Goal: Information Seeking & Learning: Learn about a topic

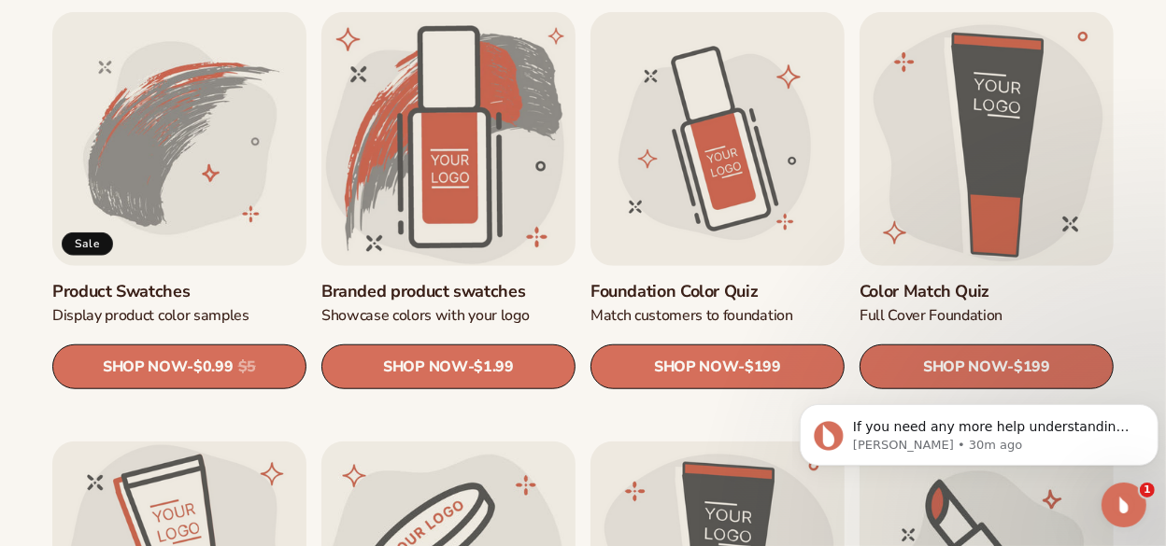
scroll to position [1089, 0]
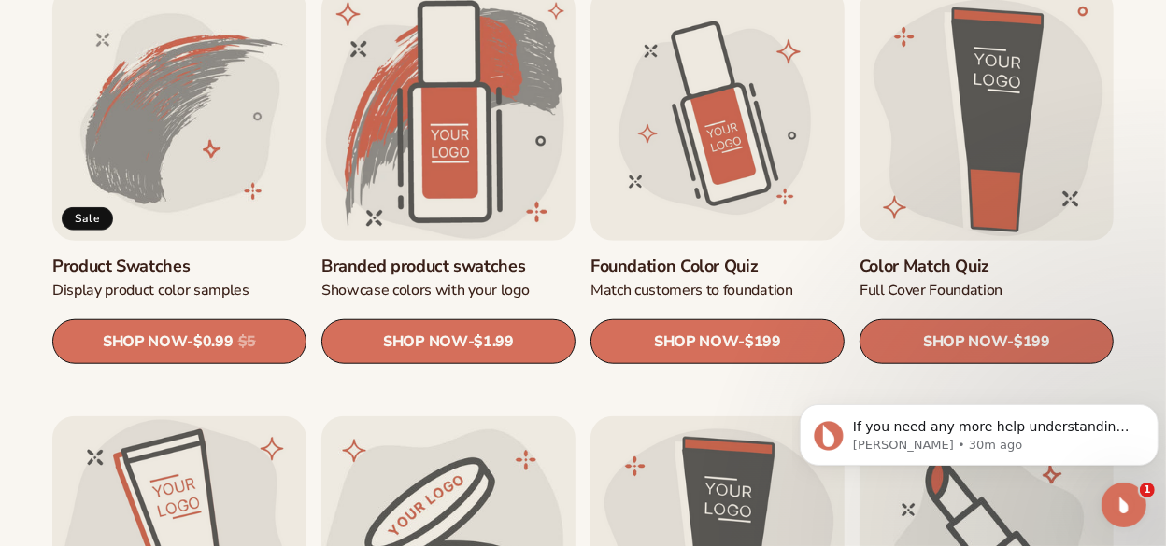
click at [234, 277] on link "Product Swatches" at bounding box center [179, 266] width 254 height 21
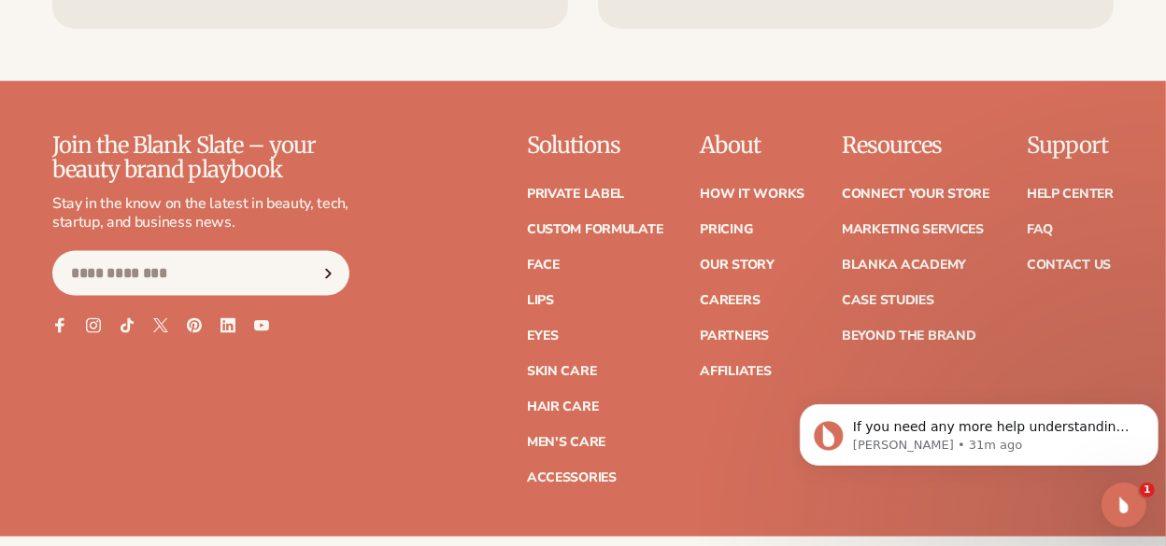
scroll to position [1712, 0]
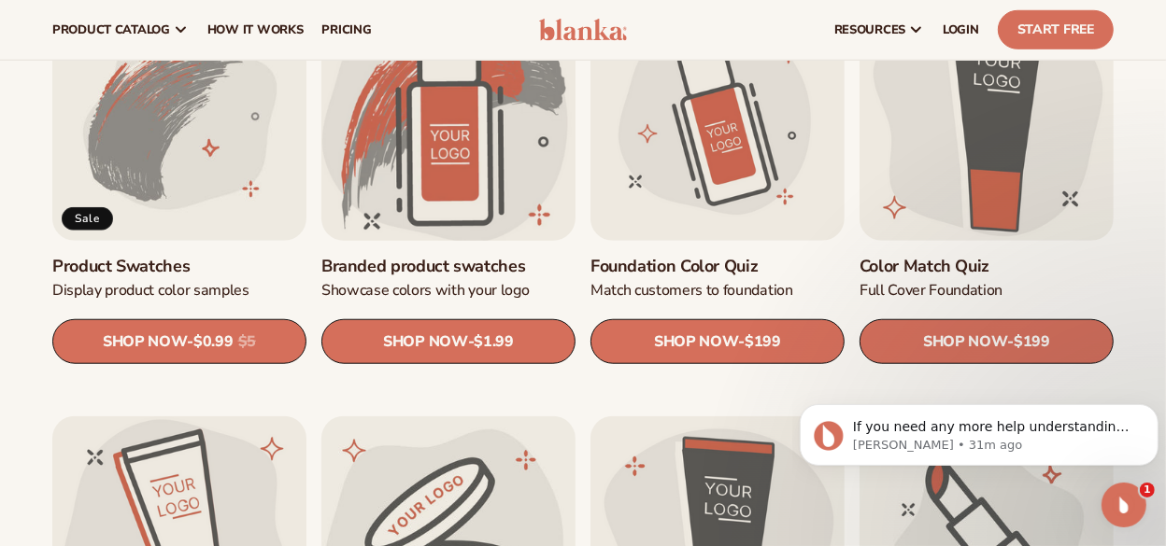
click at [408, 267] on link "Branded product swatches" at bounding box center [448, 266] width 254 height 21
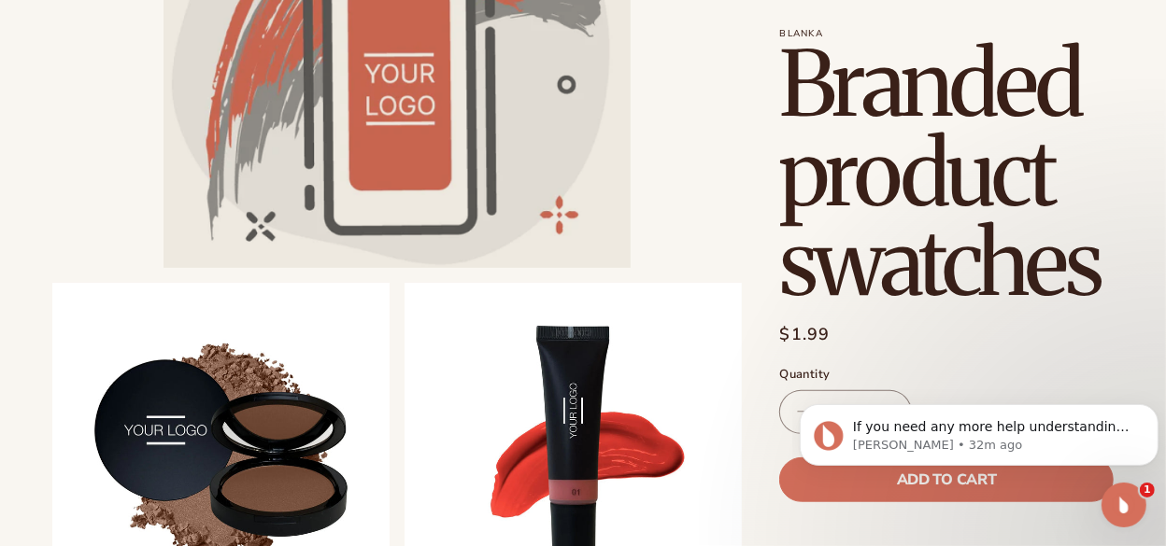
scroll to position [467, 0]
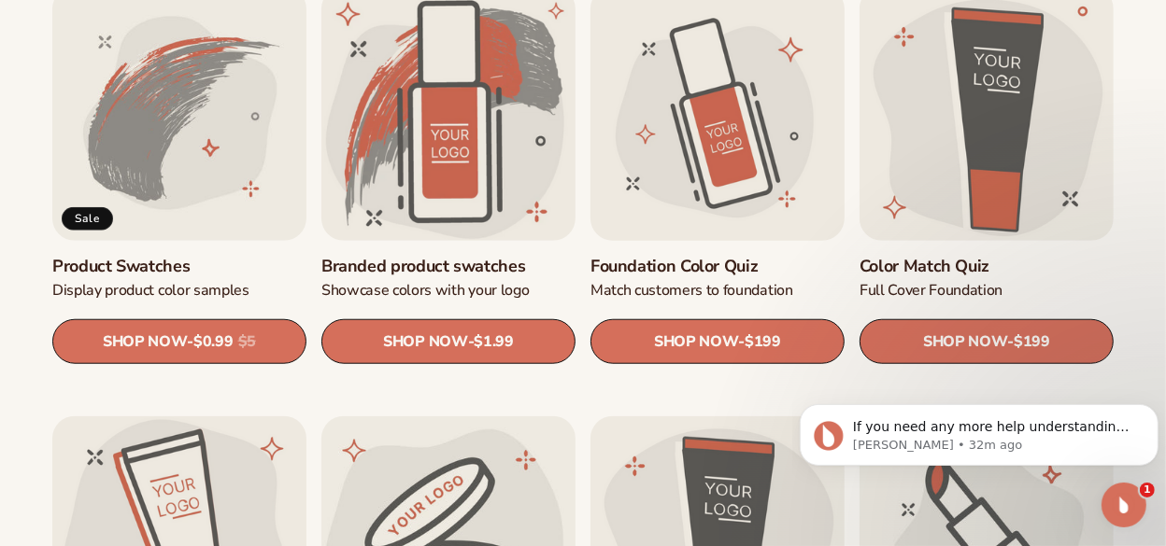
click at [703, 275] on link "Foundation Color Quiz" at bounding box center [717, 266] width 254 height 21
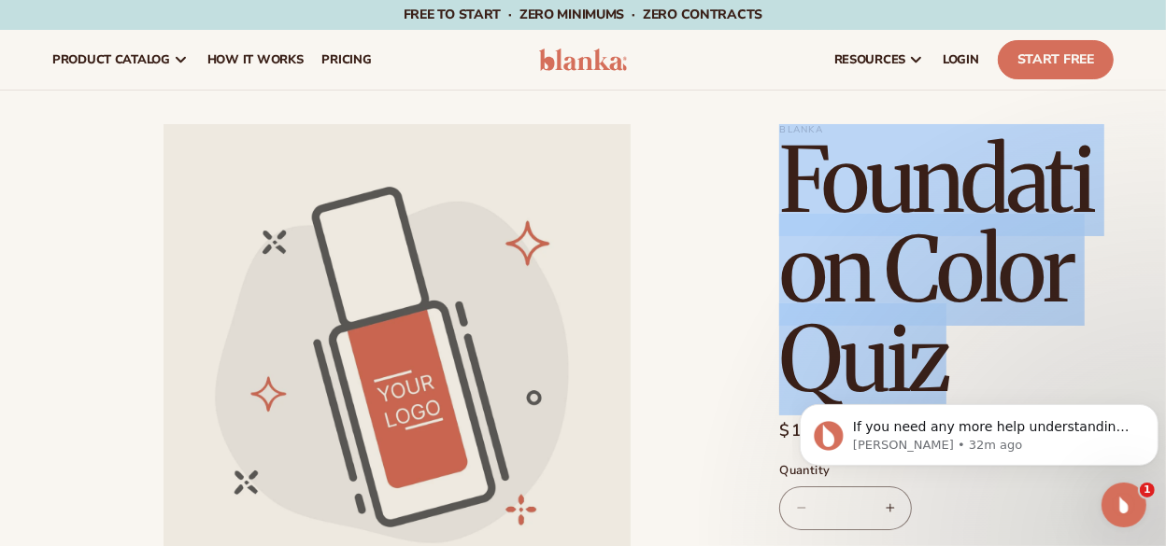
drag, startPoint x: 980, startPoint y: 362, endPoint x: 781, endPoint y: 162, distance: 282.7
click at [781, 162] on h1 "Foundation Color Quiz" at bounding box center [946, 269] width 334 height 269
copy h1 "Foundation Color Quiz"
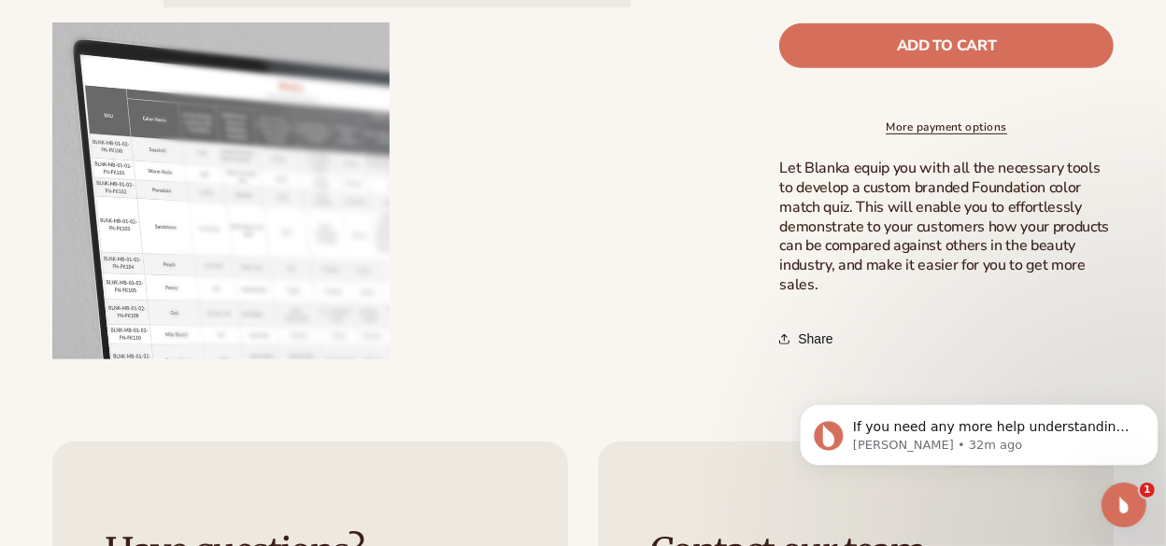
scroll to position [622, 0]
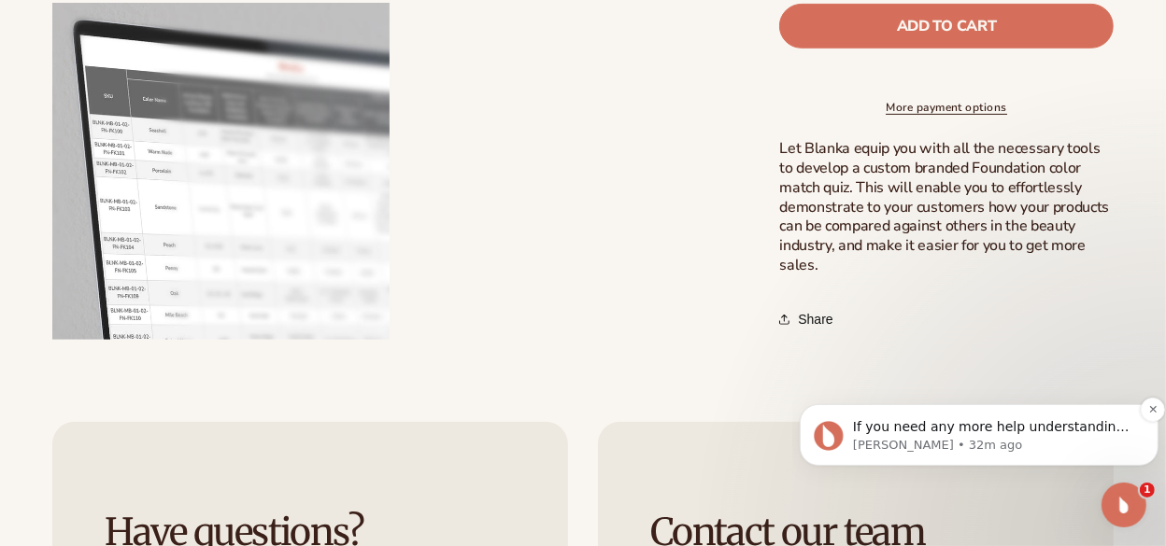
click at [913, 439] on p "Lee • 32m ago" at bounding box center [993, 444] width 282 height 17
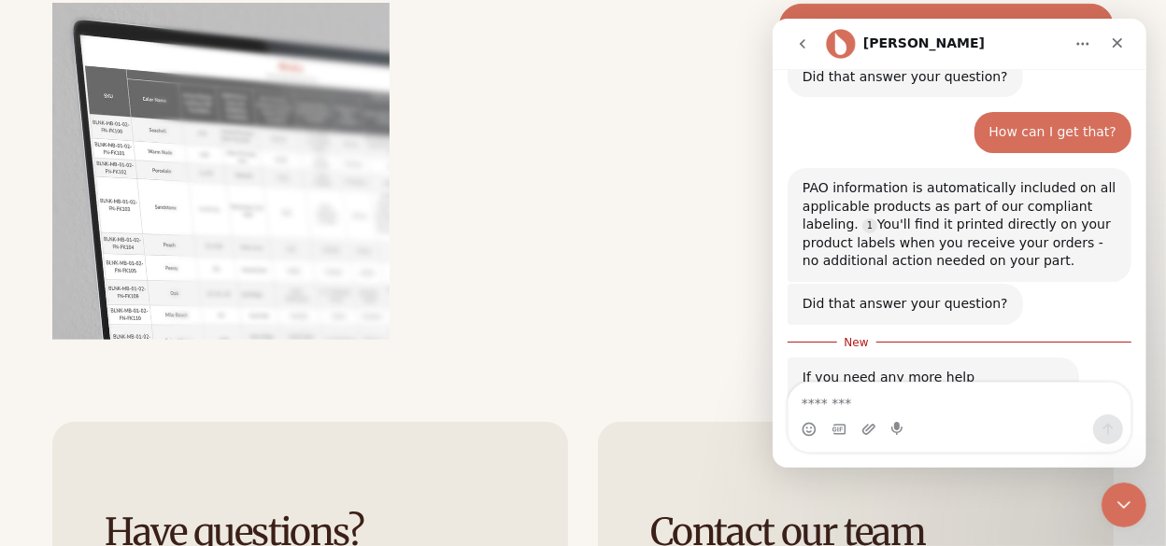
scroll to position [1382, 0]
click at [929, 408] on textarea "Message…" at bounding box center [958, 399] width 342 height 32
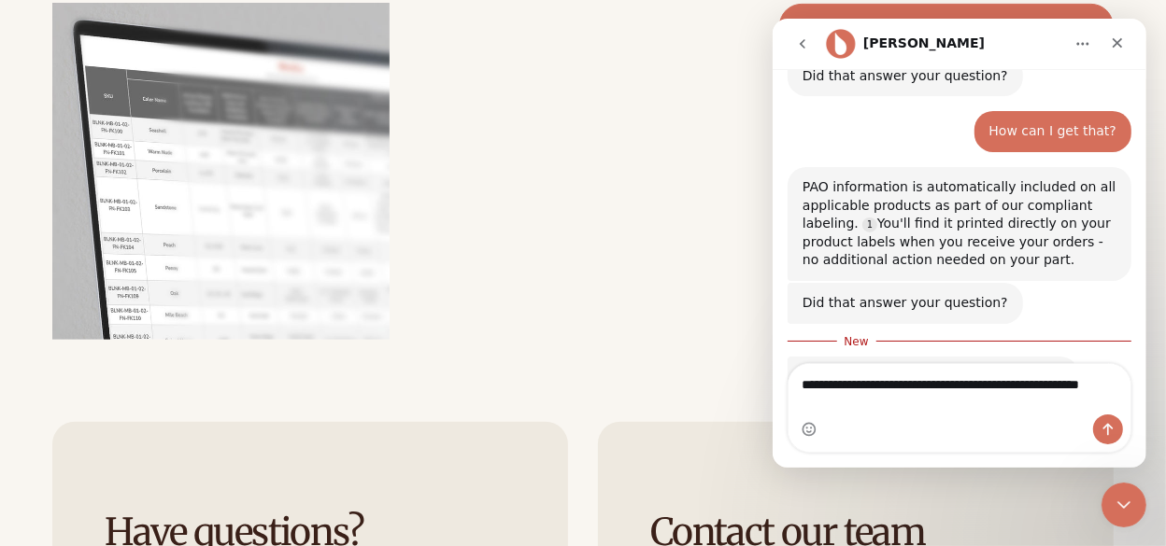
scroll to position [1401, 0]
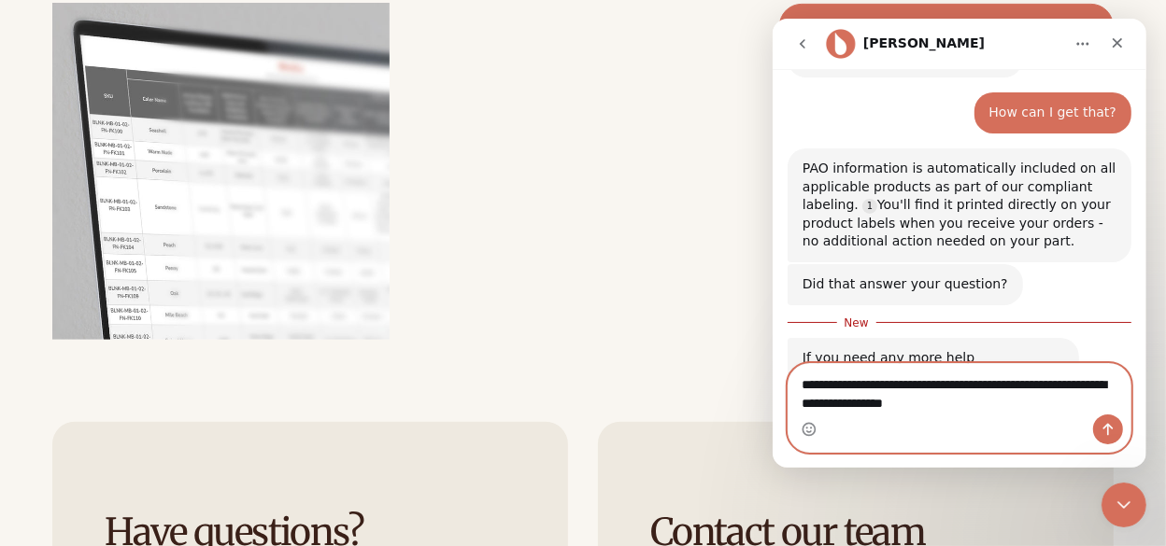
click at [924, 160] on div "PAO information is automatically included on all applicable products as part of…" at bounding box center [958, 206] width 314 height 92
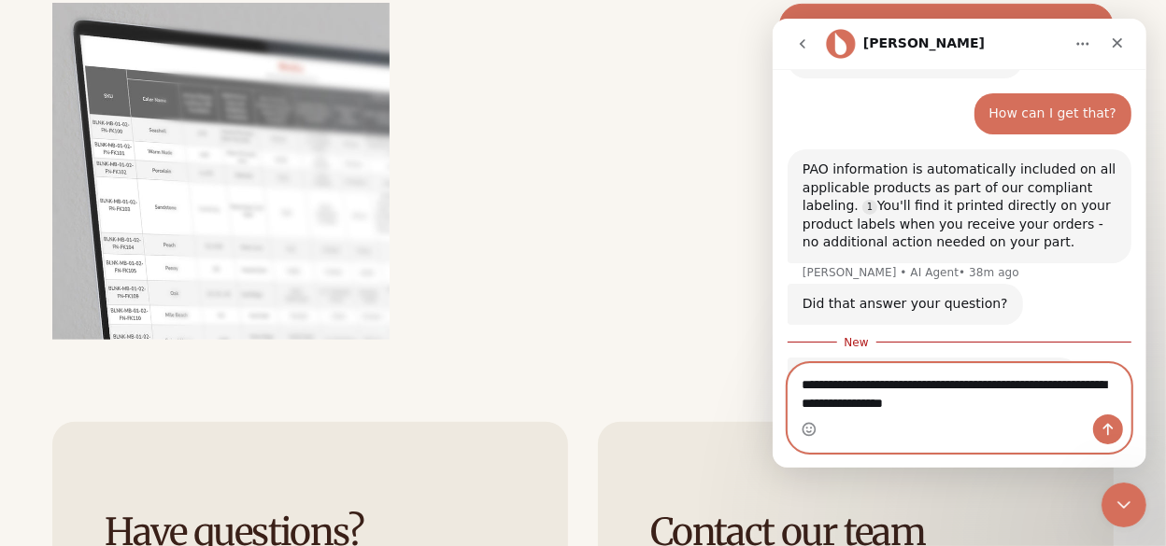
scroll to position [1420, 0]
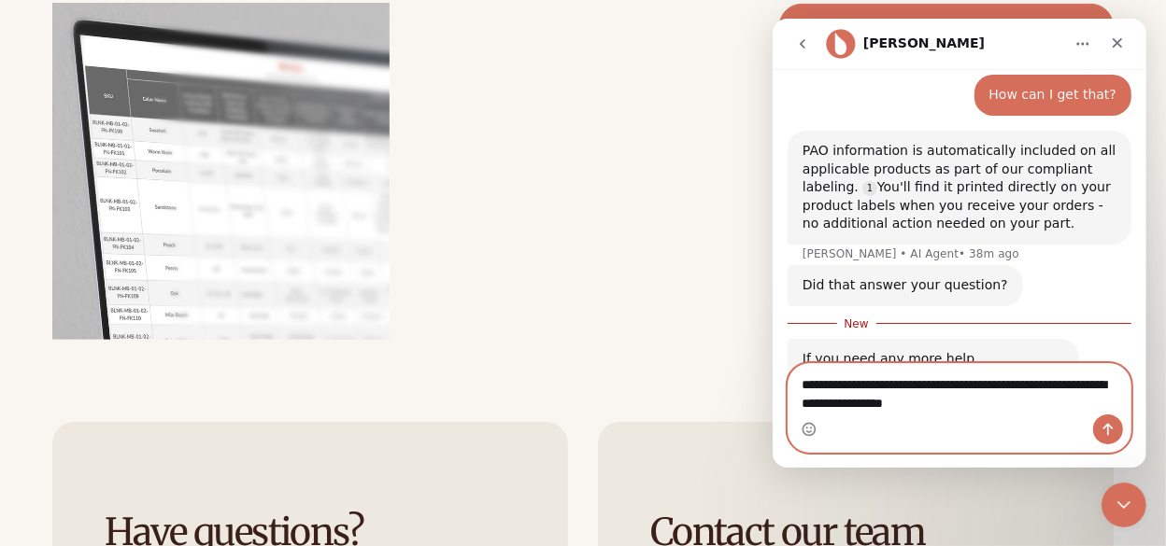
click at [966, 404] on textarea "**********" at bounding box center [958, 389] width 343 height 50
type textarea "**********"
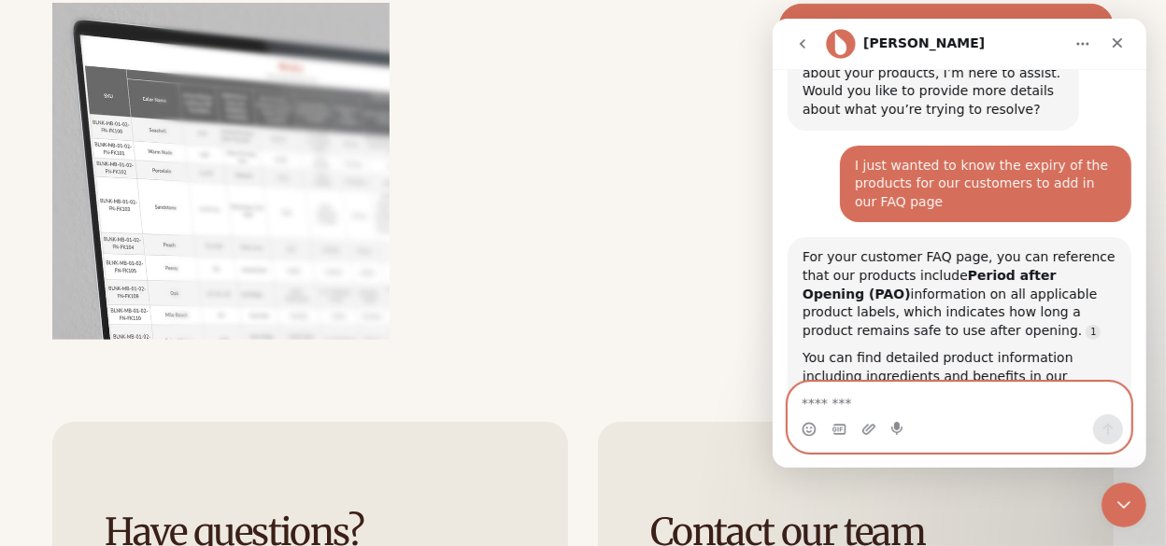
scroll to position [1740, 0]
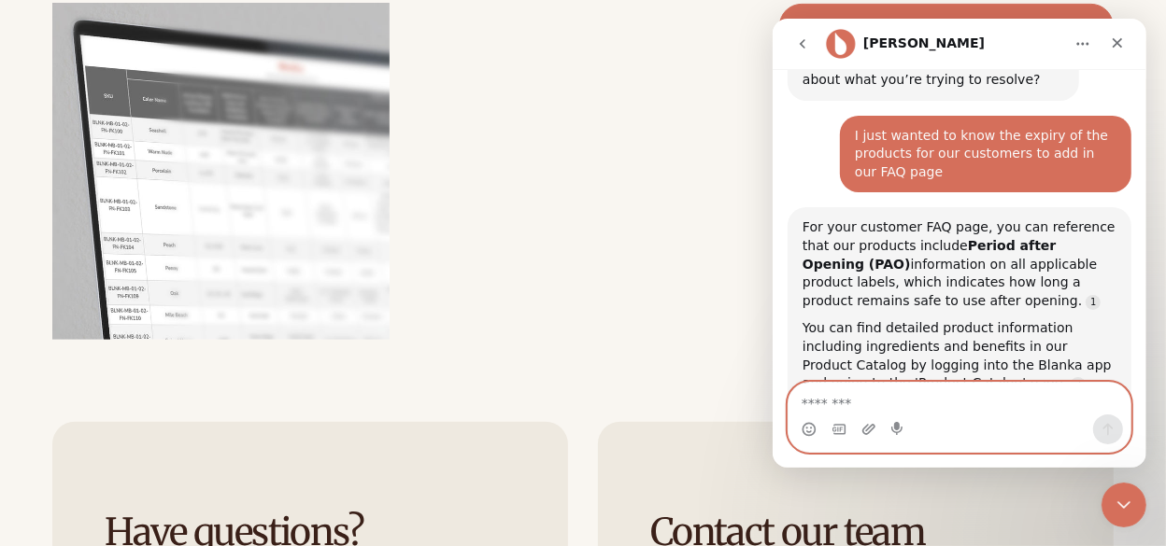
click at [947, 409] on textarea "Message…" at bounding box center [958, 399] width 343 height 32
type textarea "*********"
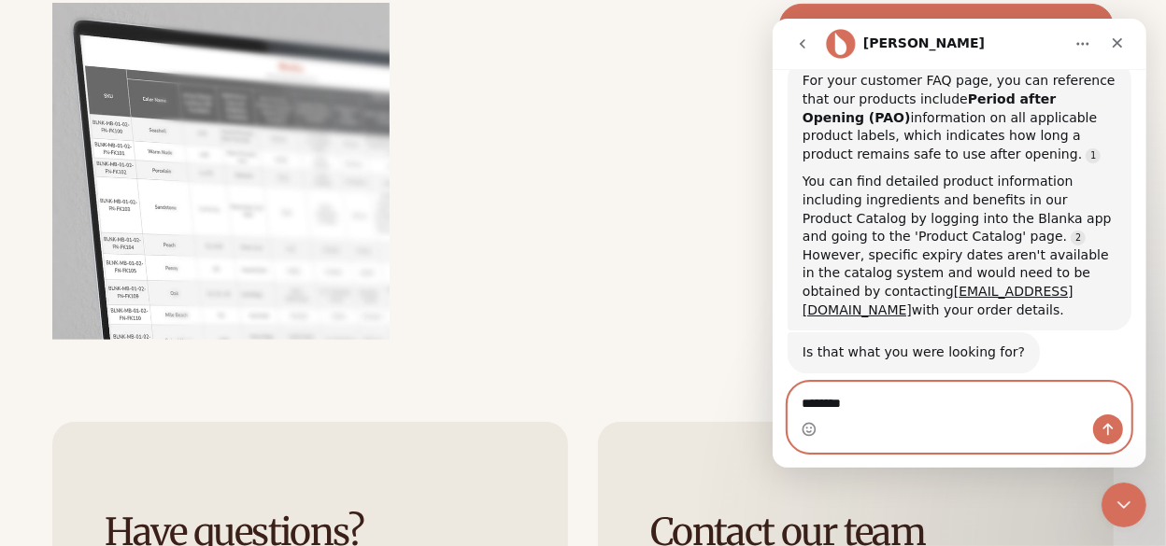
scroll to position [1901, 0]
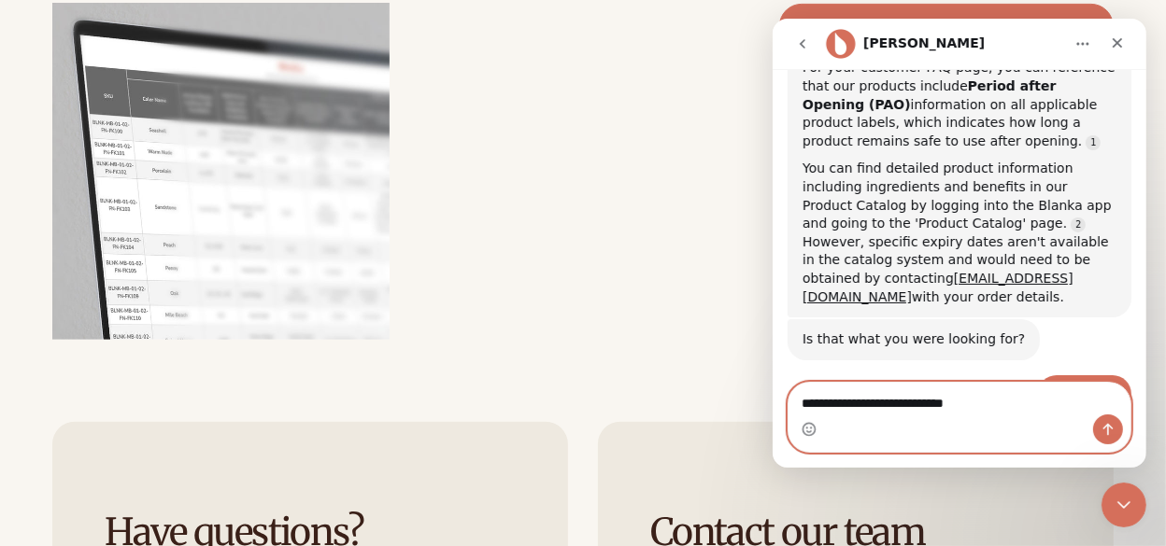
paste textarea "**********"
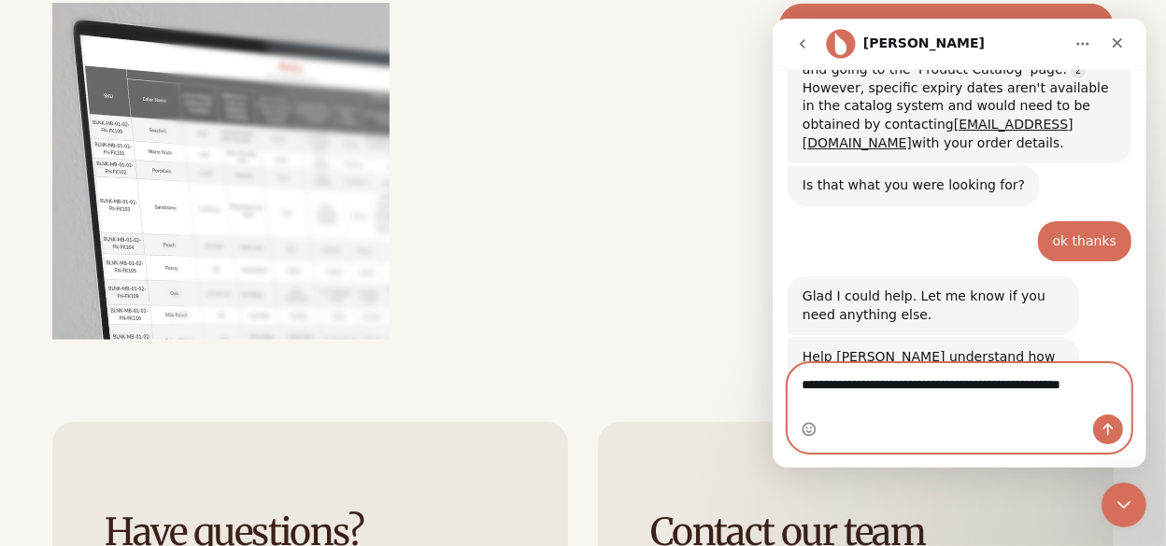
scroll to position [2055, 0]
type textarea "**********"
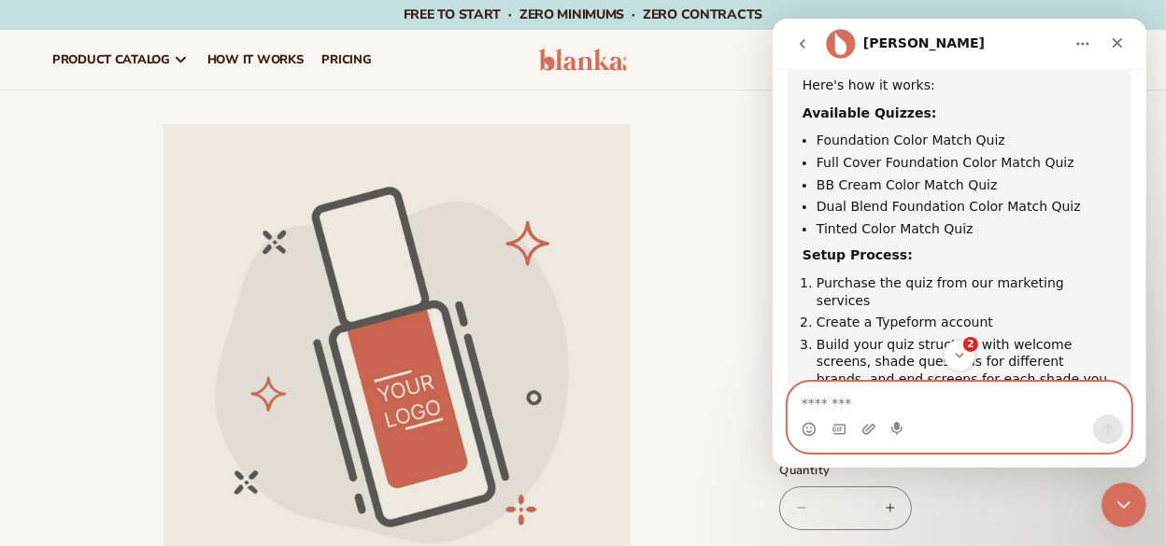
scroll to position [2723, 0]
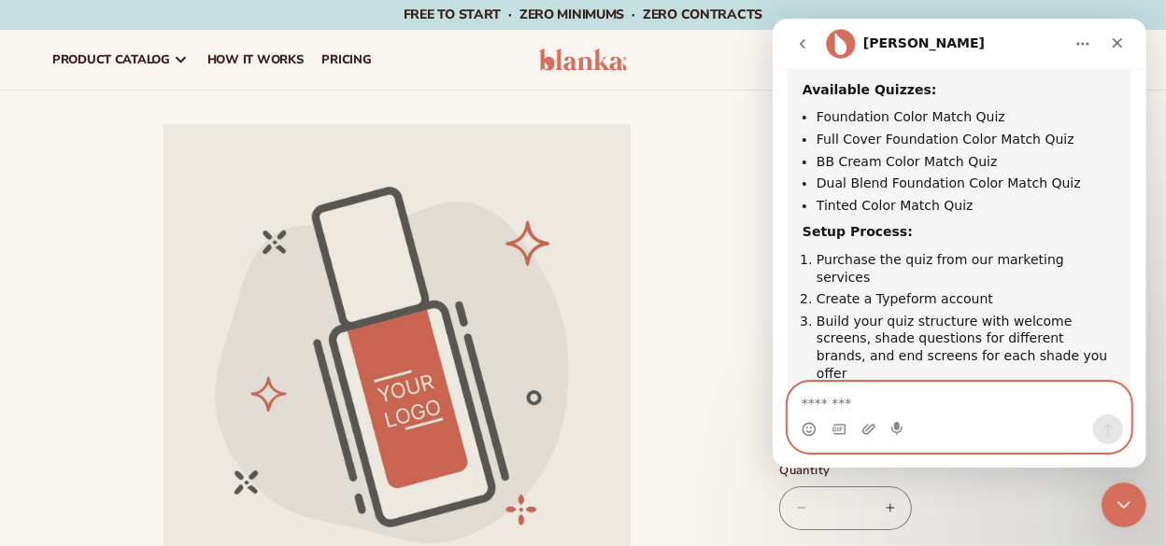
click at [948, 400] on textarea "Message…" at bounding box center [958, 399] width 343 height 32
type textarea "***"
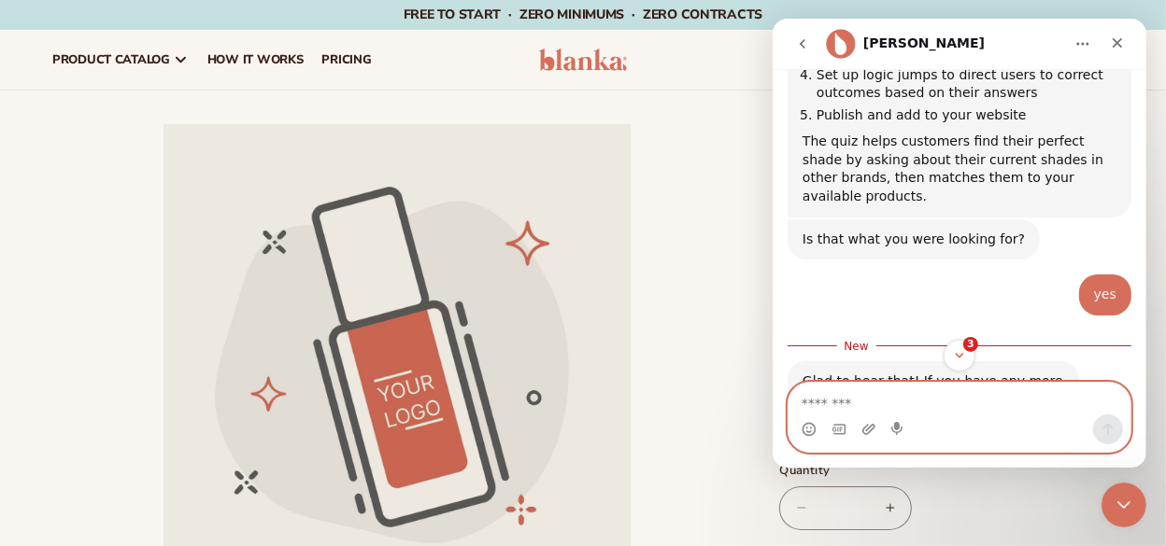
scroll to position [3025, 0]
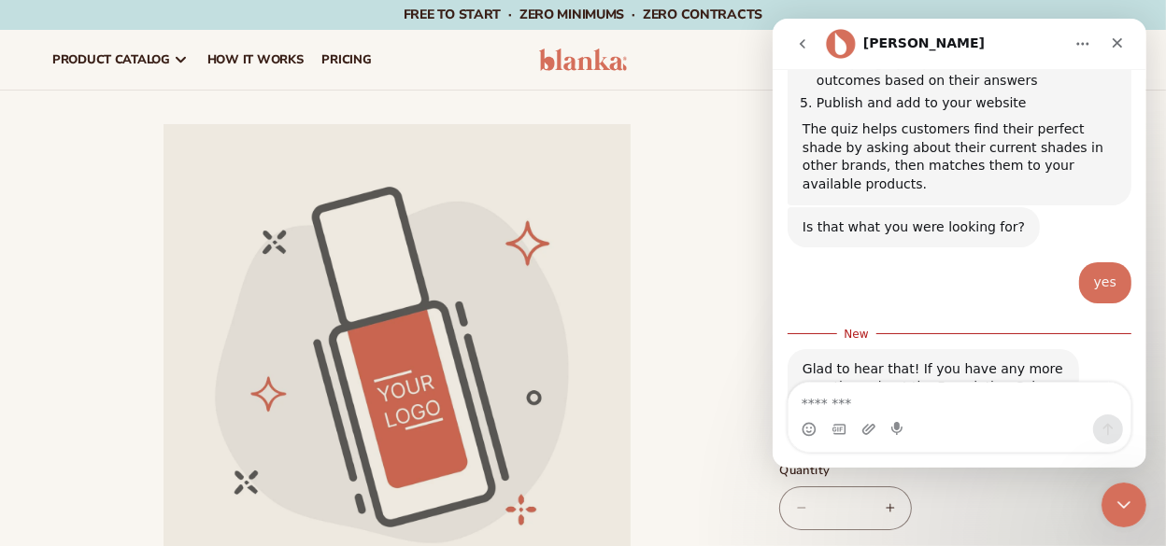
click at [663, 144] on li "Open media 1 in modal" at bounding box center [396, 357] width 689 height 467
click at [1124, 40] on div "Close" at bounding box center [1116, 43] width 34 height 34
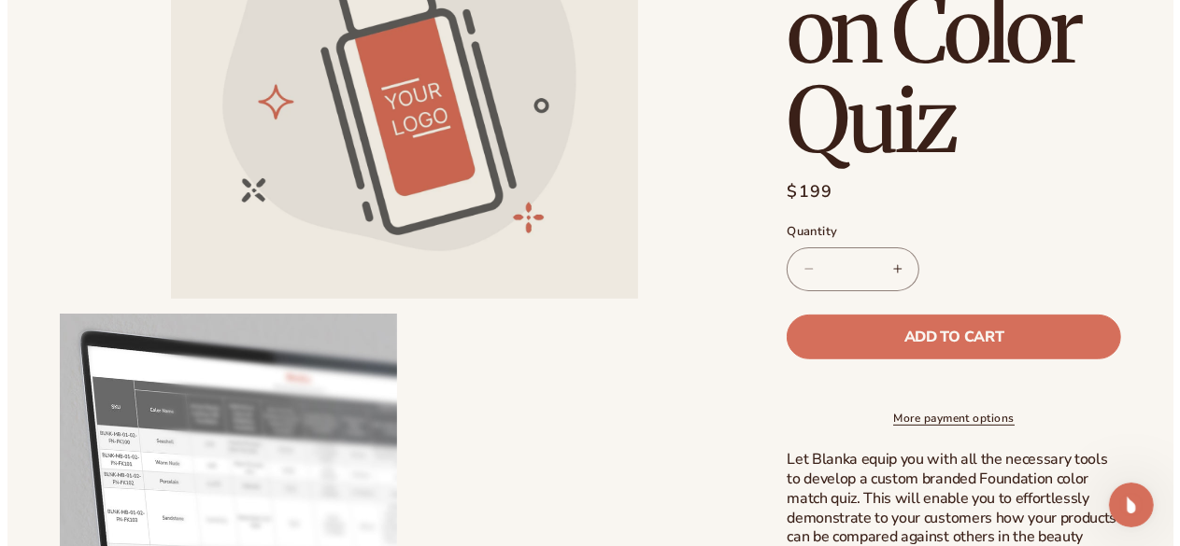
scroll to position [622, 0]
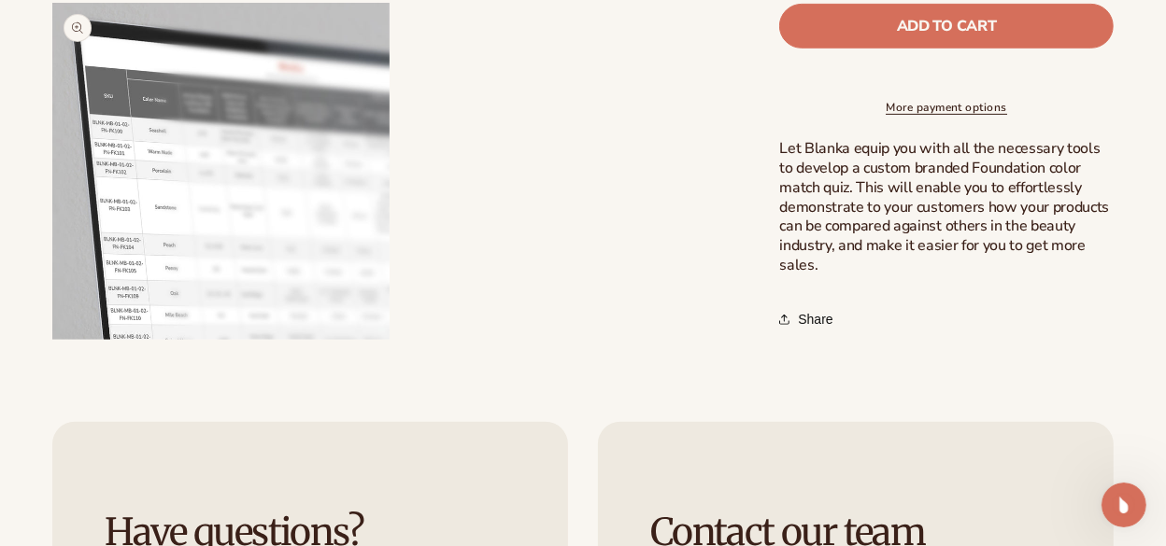
click at [52, 340] on button "Open media 2 in modal" at bounding box center [52, 340] width 0 height 0
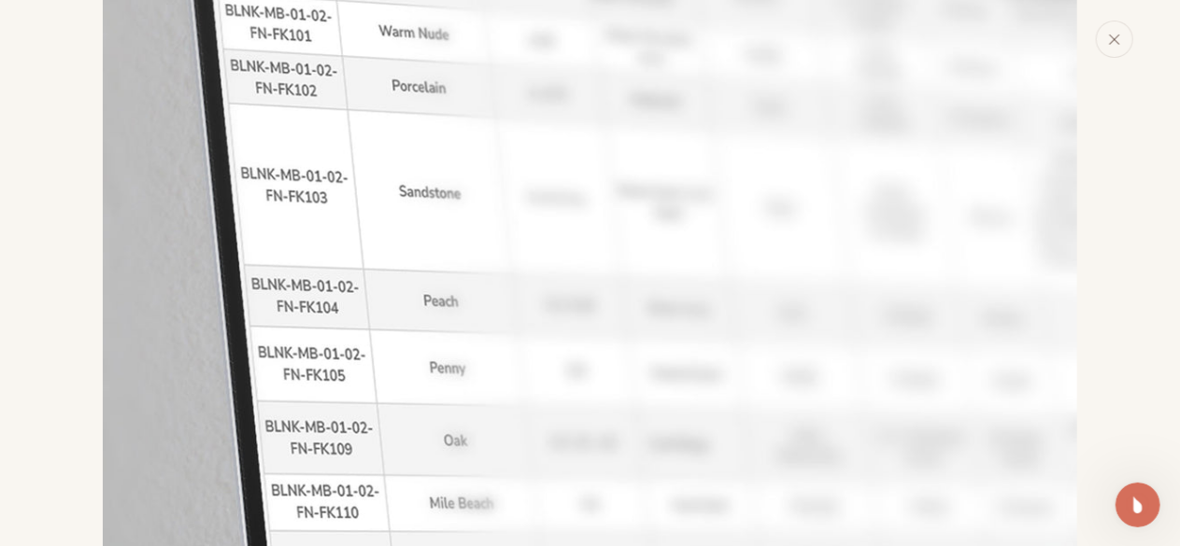
scroll to position [1421, 0]
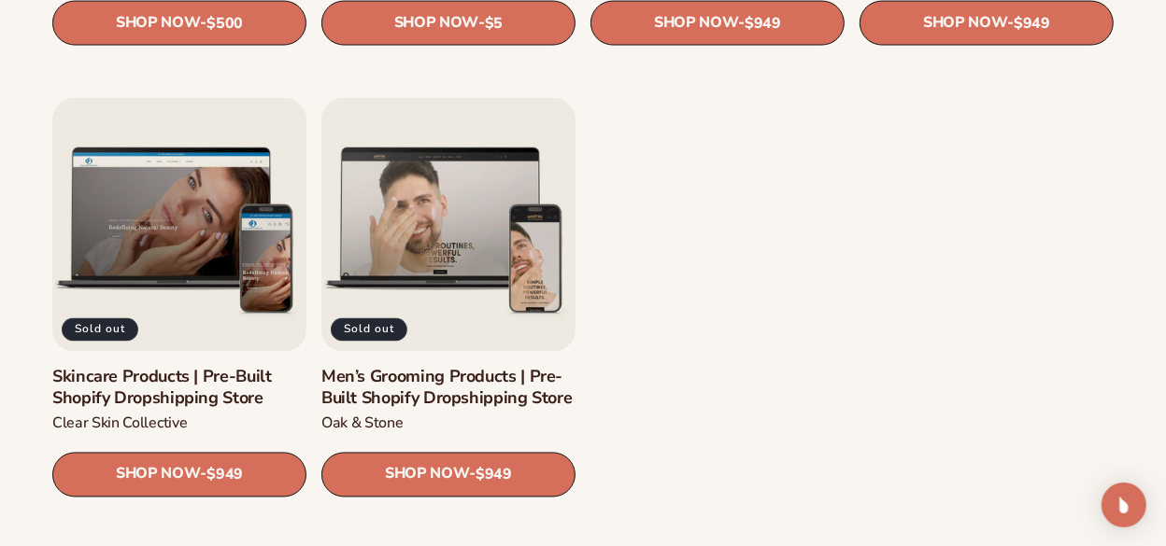
scroll to position [2334, 0]
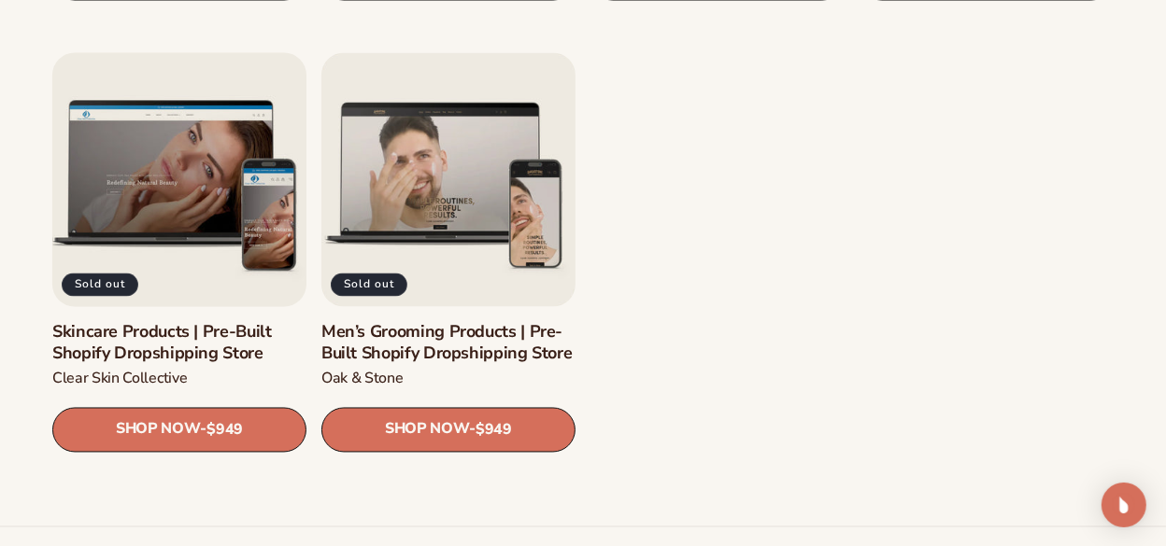
click at [97, 333] on link "Skincare Products | Pre-Built Shopify Dropshipping Store" at bounding box center [179, 344] width 254 height 44
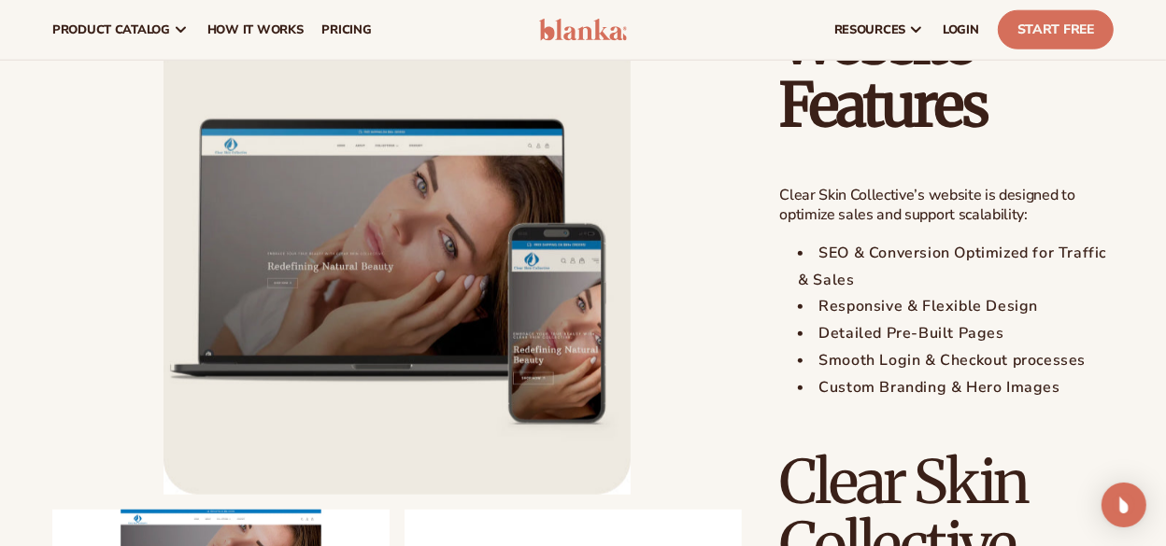
scroll to position [1245, 0]
